Goal: Transaction & Acquisition: Book appointment/travel/reservation

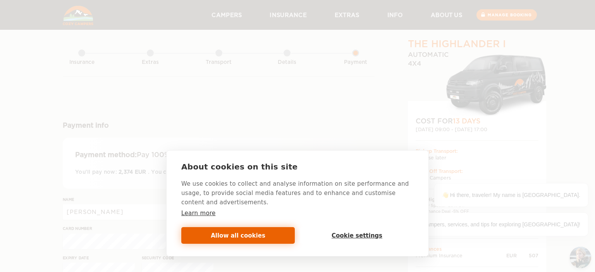
click at [264, 236] on button "Allow all cookies" at bounding box center [238, 235] width 114 height 17
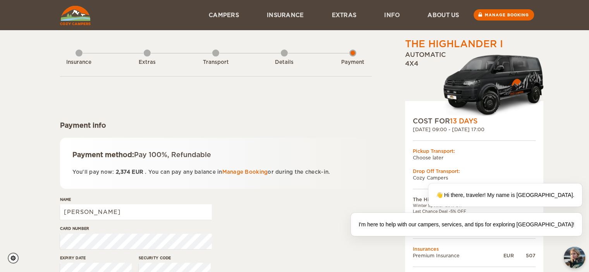
click at [76, 15] on img at bounding box center [75, 15] width 31 height 19
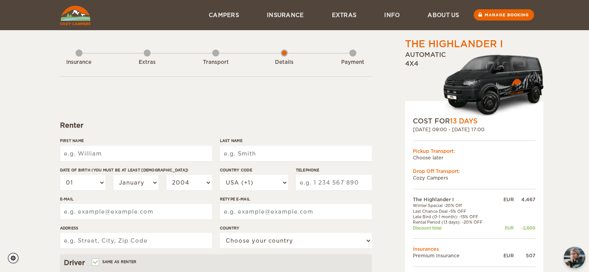
click at [115, 154] on input "First Name" at bounding box center [136, 153] width 152 height 15
type input "[PERSON_NAME]"
type input "Neto"
select select "55"
type input "1936511944"
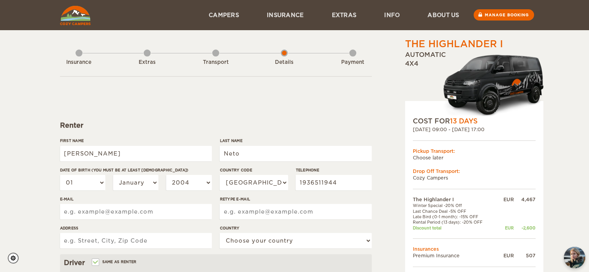
type input "mecamau@mecamau.com.br"
type input "Av. Washington Luiz"
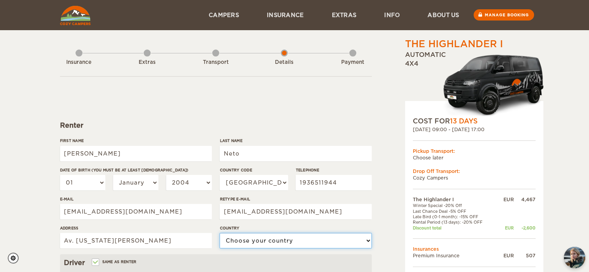
select select "29"
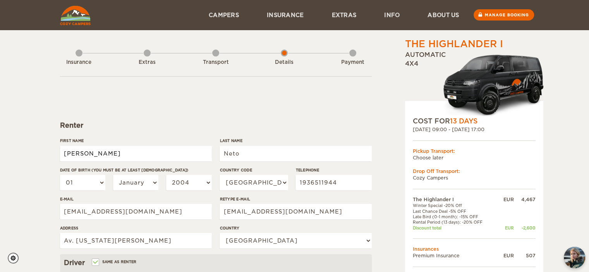
type input "[PERSON_NAME]"
type input "Neto"
click at [182, 154] on input "[PERSON_NAME]" at bounding box center [136, 153] width 152 height 15
drag, startPoint x: 182, startPoint y: 154, endPoint x: 0, endPoint y: 127, distance: 184.1
click at [0, 127] on div "The Highlander I Expand Collapse Total 2,374 EUR Automatic 4x4 COST FOR 13 Days…" at bounding box center [294, 252] width 589 height 504
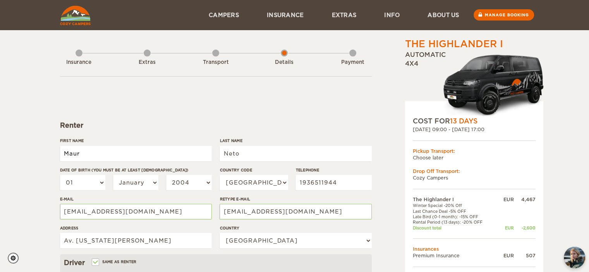
type input "[PERSON_NAME]"
type input "Jordao Neto"
select select "30"
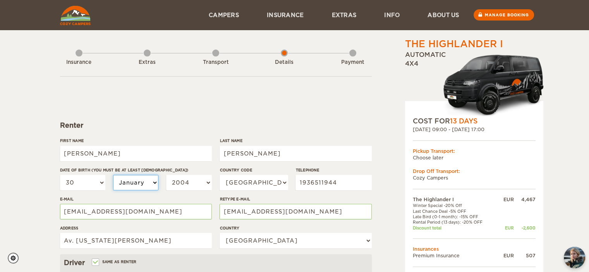
select select "02"
select select "03"
select select "04"
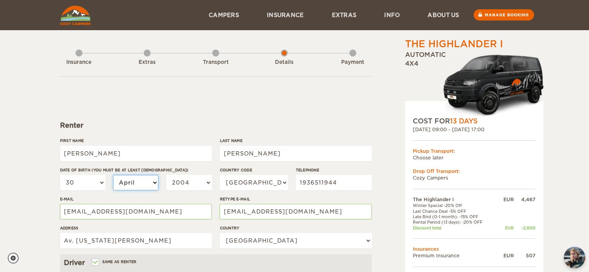
select select "04"
select select "05"
select select "06"
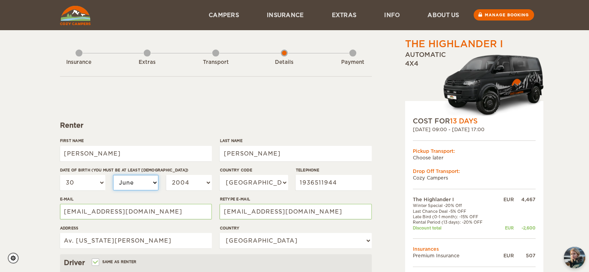
select select "07"
select select "08"
select select "07"
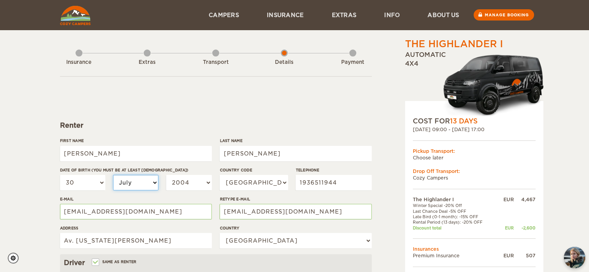
select select "07"
select select "1999"
select select "1994"
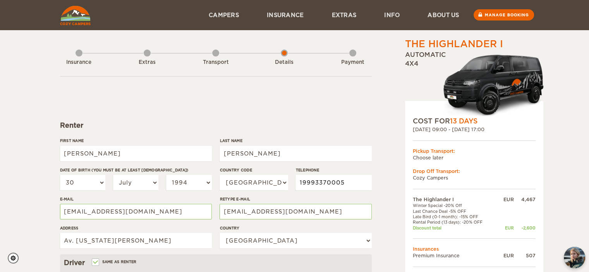
type input "19993370005"
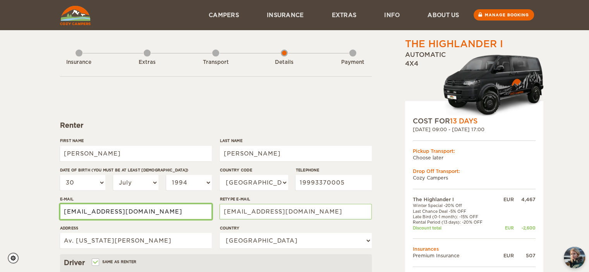
drag, startPoint x: 37, startPoint y: 210, endPoint x: 0, endPoint y: 210, distance: 36.8
click at [0, 210] on div "The Highlander I Expand Collapse Total 2,374 EUR Automatic 4x4 COST FOR 13 Days…" at bounding box center [294, 252] width 589 height 504
type input "mauro_netoo@hotmail.com"
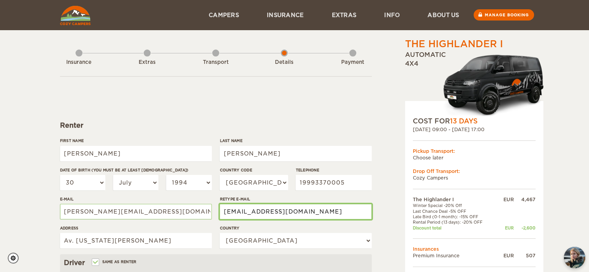
drag, startPoint x: 330, startPoint y: 208, endPoint x: 167, endPoint y: 207, distance: 163.5
click at [165, 207] on div "First Name Mauro Last Name Jordao Neto Date of birth (You must be at least 20 y…" at bounding box center [216, 196] width 312 height 117
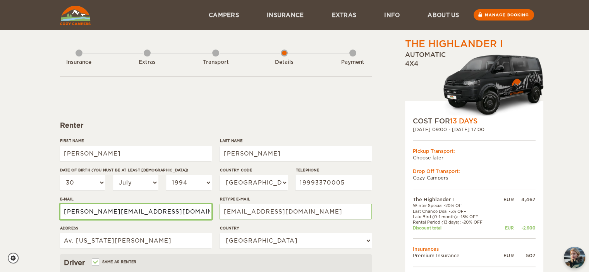
click at [105, 212] on input "mauro_netoo@hotmail.com" at bounding box center [136, 211] width 152 height 15
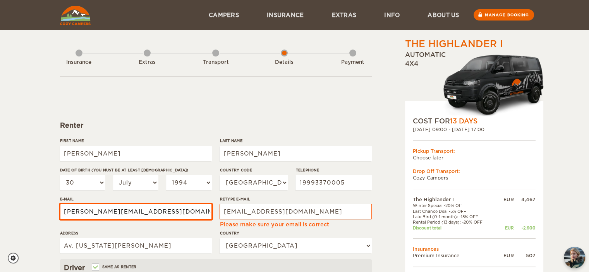
click at [105, 212] on input "mauro_netoo@hotmail.com" at bounding box center [136, 211] width 152 height 15
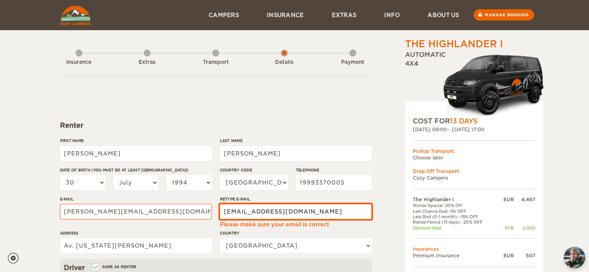
click at [274, 213] on input "mecamau@mecamau.com.br" at bounding box center [296, 211] width 152 height 15
paste input "auro_netoo@hotmail.com"
type input "mauro_netoo@hotmail.com"
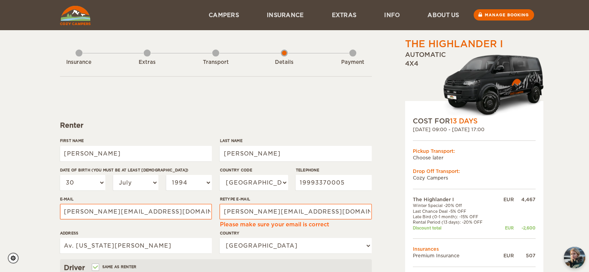
click at [366, 230] on div "First Name Mauro Last Name Jordao Neto Date of birth (You must be at least 20 y…" at bounding box center [216, 199] width 312 height 122
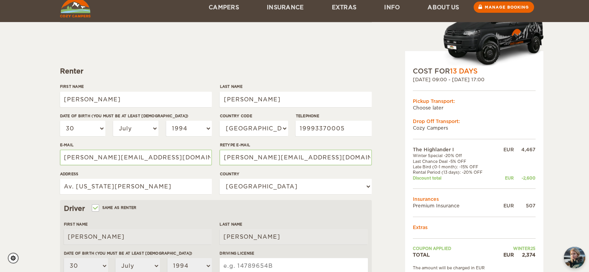
scroll to position [77, 0]
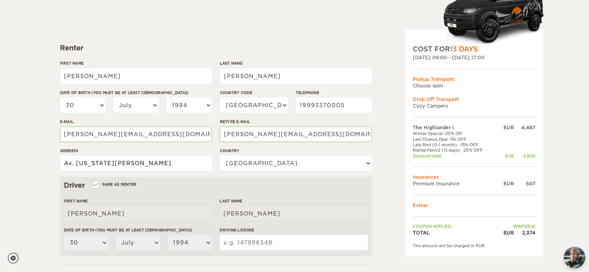
click at [158, 164] on input "Av. Washington Luiz" at bounding box center [136, 163] width 152 height 15
drag, startPoint x: 158, startPoint y: 164, endPoint x: 0, endPoint y: 151, distance: 158.7
click at [0, 151] on div "The Highlander I Expand Collapse Total 2,374 EUR Automatic 4x4 COST FOR 13 Days…" at bounding box center [294, 175] width 589 height 504
drag, startPoint x: 132, startPoint y: 163, endPoint x: 153, endPoint y: 167, distance: 21.2
click at [132, 163] on input "Rua Floriano Peixoto, 688 - Espírito Santo do Pinhal/SP" at bounding box center [136, 163] width 152 height 15
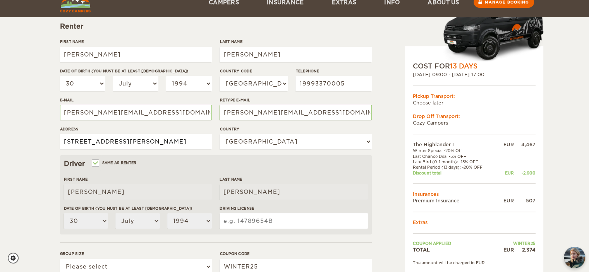
scroll to position [116, 0]
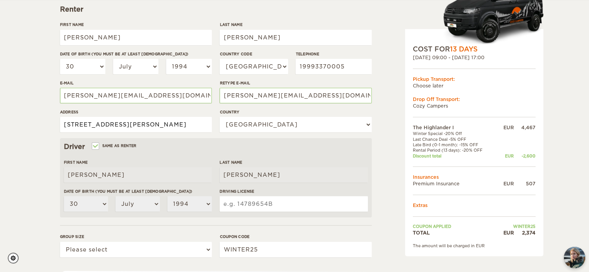
type input "Rua Floriano Peixoto 688 Espírito Santo do Pinhal SP"
click at [253, 207] on input "Driving License" at bounding box center [294, 203] width 148 height 15
type input "05617350510"
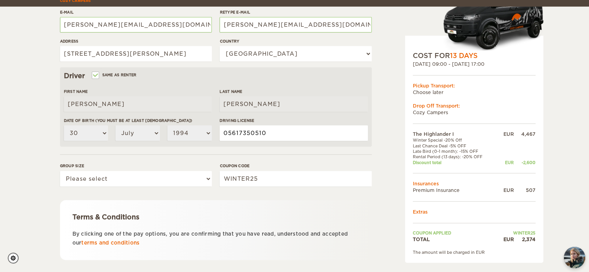
scroll to position [194, 0]
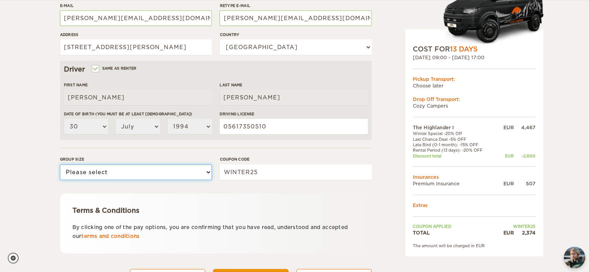
click at [133, 172] on select "Please select 1 2" at bounding box center [136, 172] width 152 height 15
select select "2"
click at [60, 165] on select "Please select 1 2" at bounding box center [136, 172] width 152 height 15
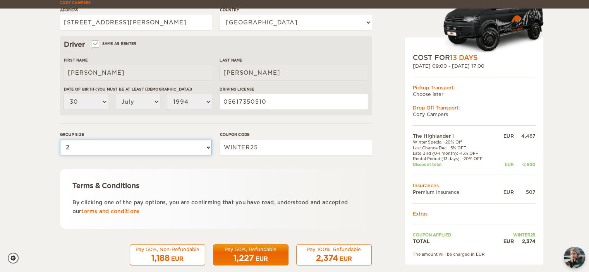
scroll to position [231, 0]
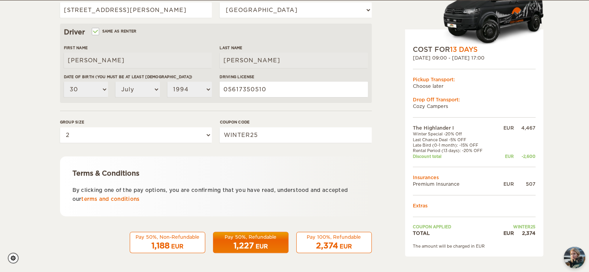
click at [329, 242] on span "2,374" at bounding box center [327, 245] width 22 height 9
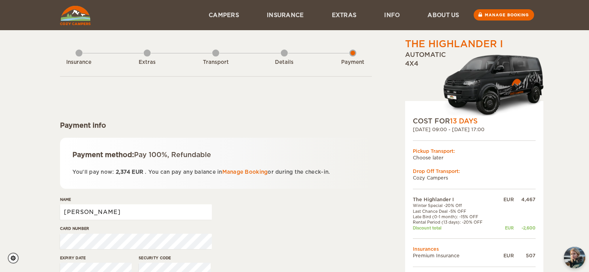
click at [135, 215] on input "[PERSON_NAME]" at bounding box center [136, 212] width 152 height 15
type input "Mauro Jordao Neto"
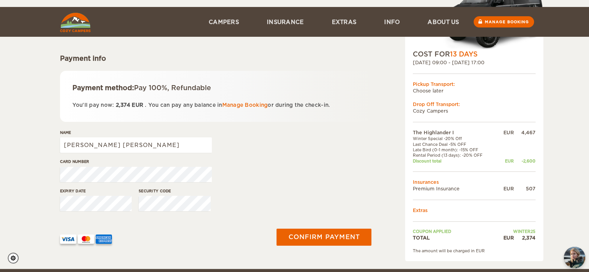
scroll to position [116, 0]
